Goal: Find specific page/section: Find specific page/section

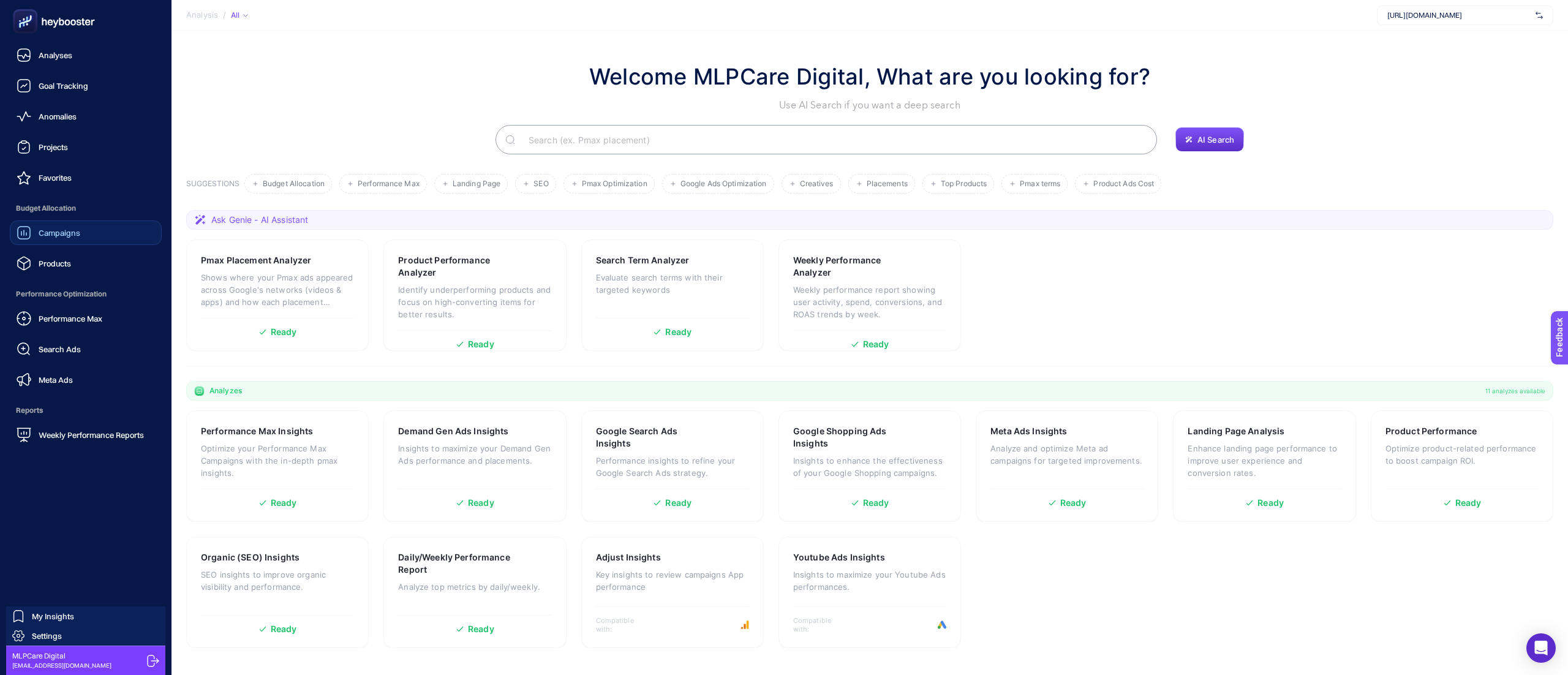
click at [62, 235] on span "Campaigns" at bounding box center [59, 233] width 42 height 10
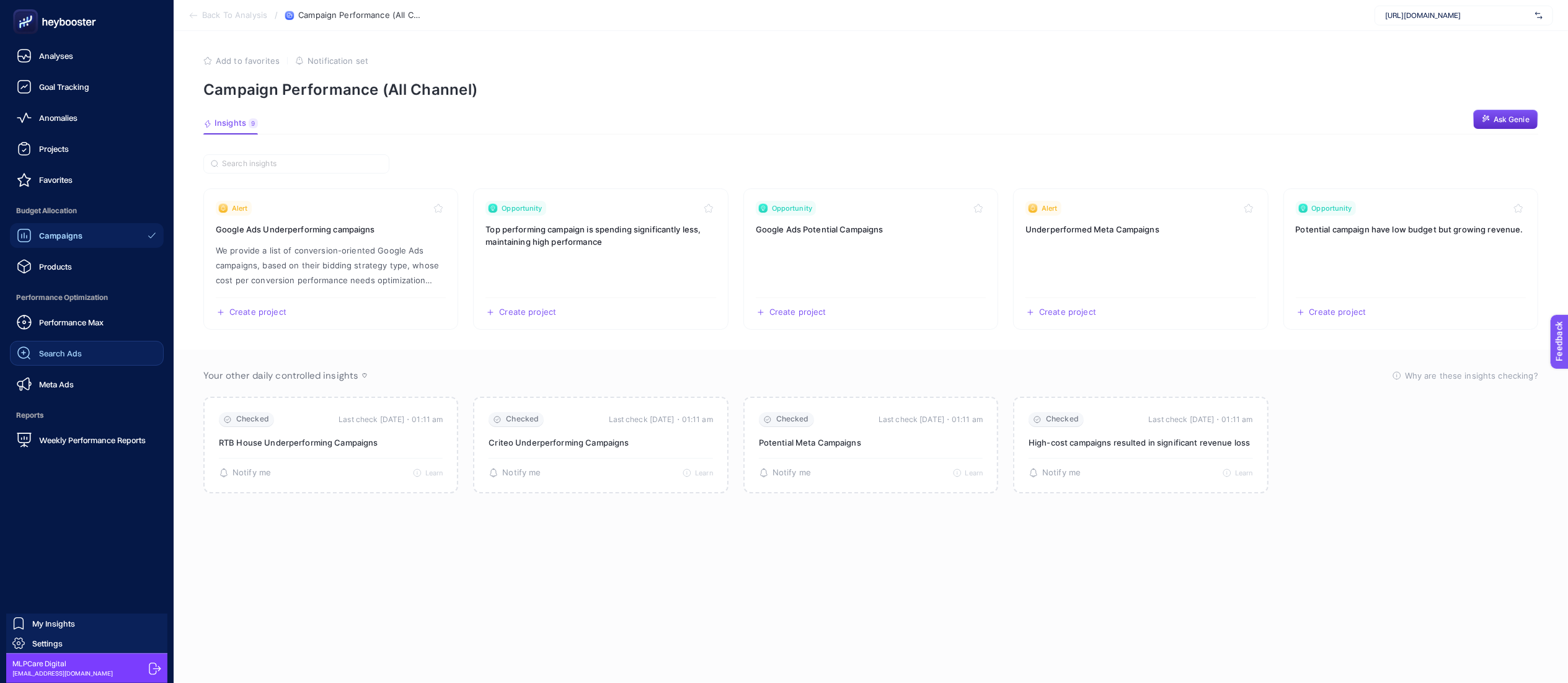
click at [90, 348] on link "Search Ads" at bounding box center [87, 353] width 154 height 25
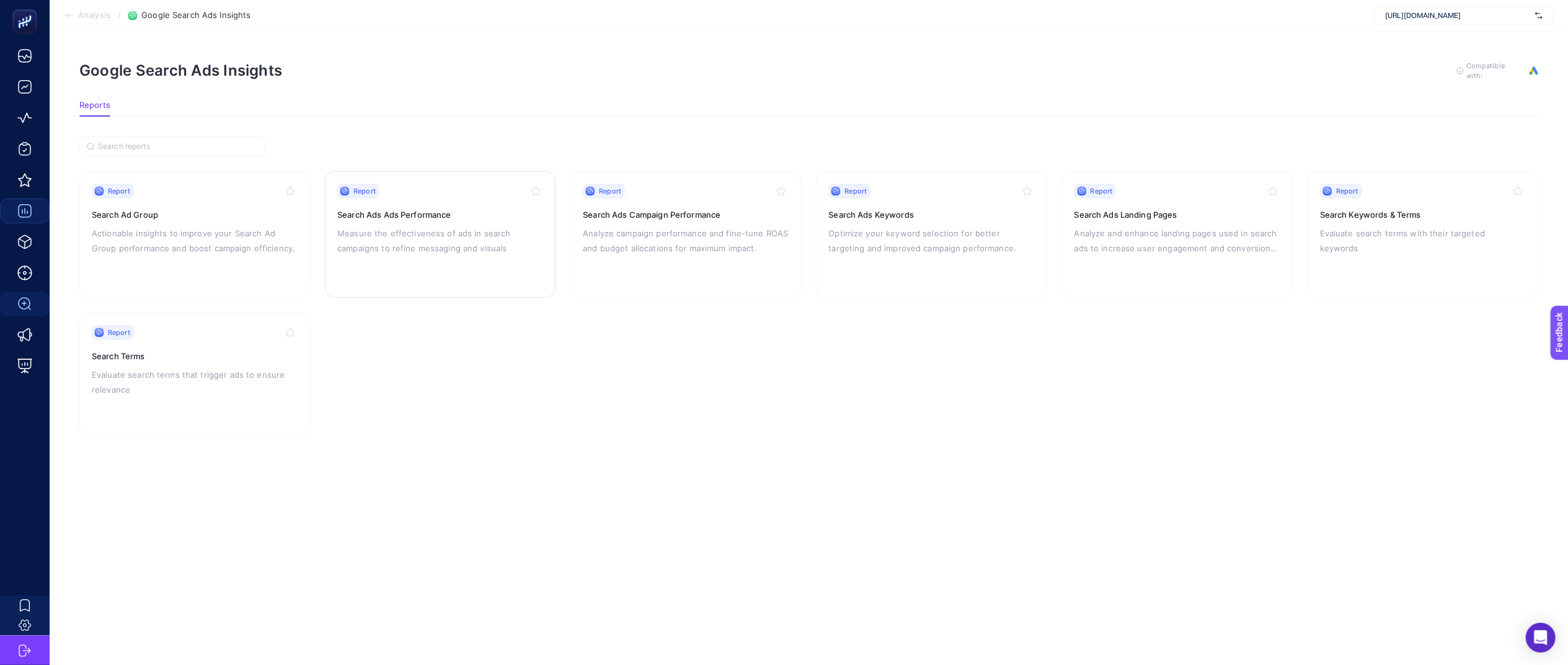
click at [469, 265] on div "Report Search Ads Ads Performance Measure the effectiveness of ads in search ca…" at bounding box center [440, 234] width 206 height 102
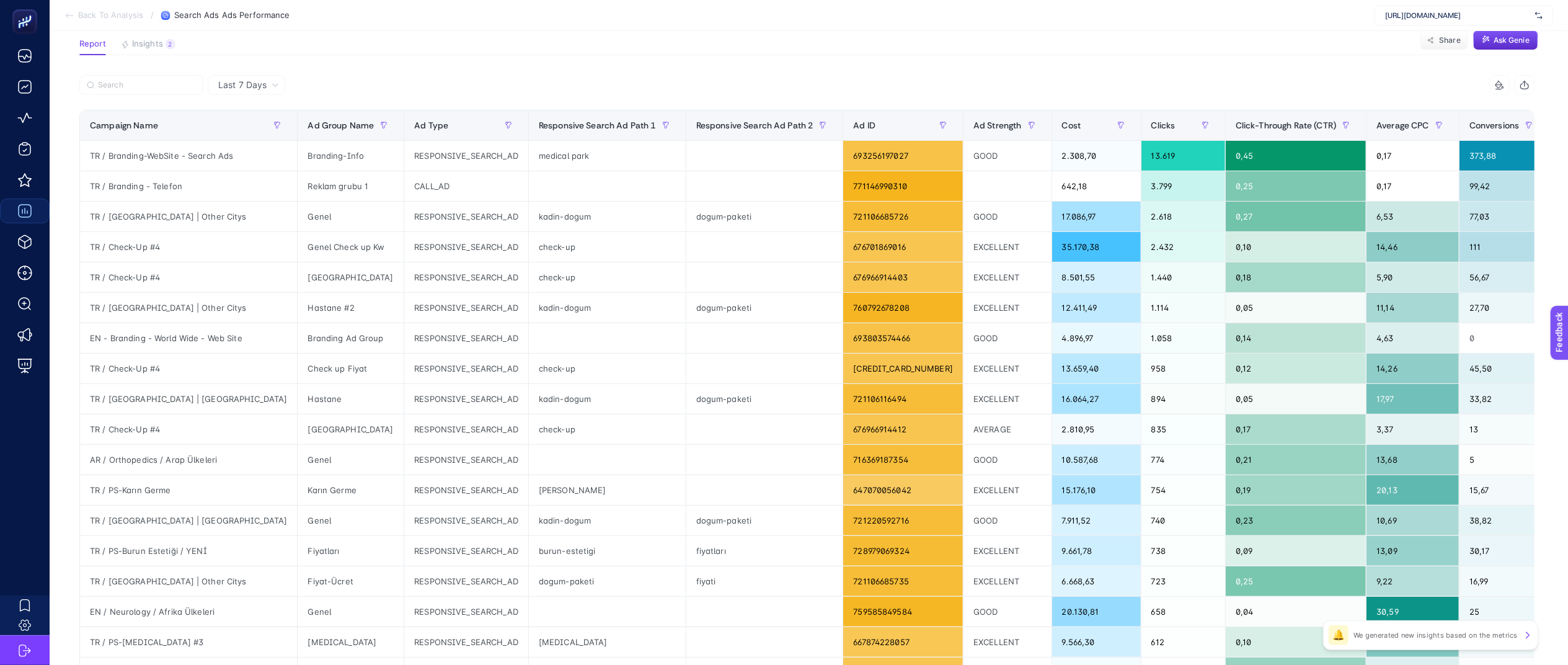
scroll to position [110, 0]
